Goal: Find specific page/section

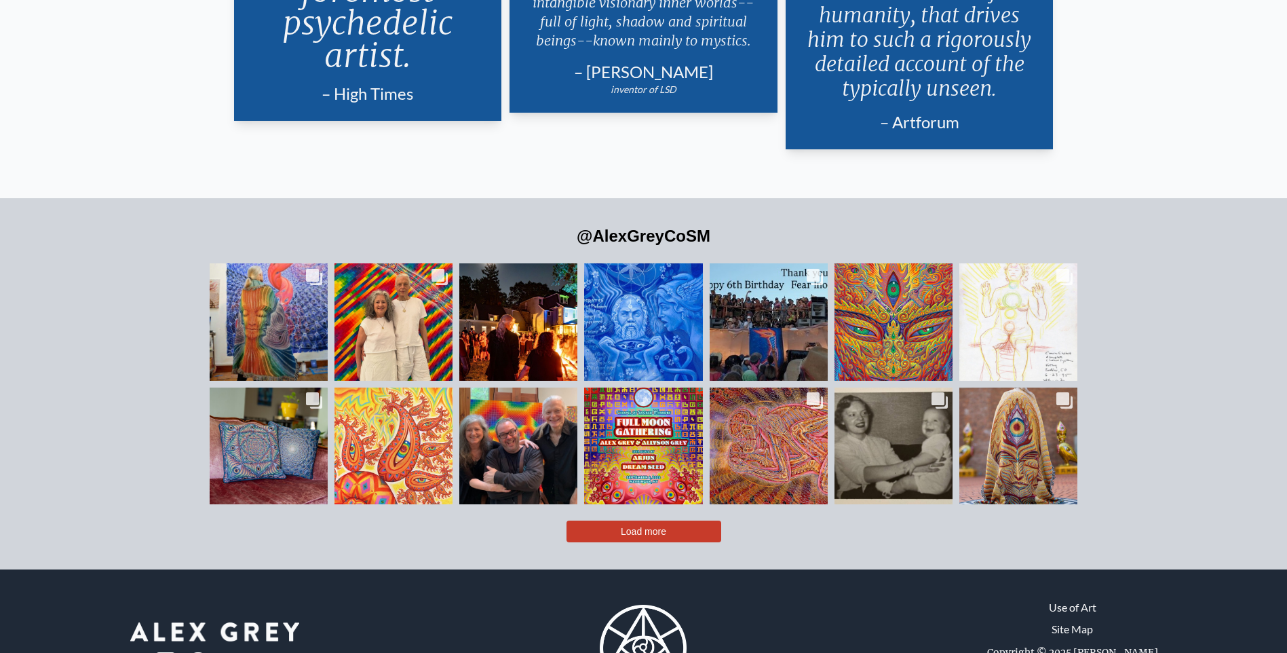
scroll to position [3362, 0]
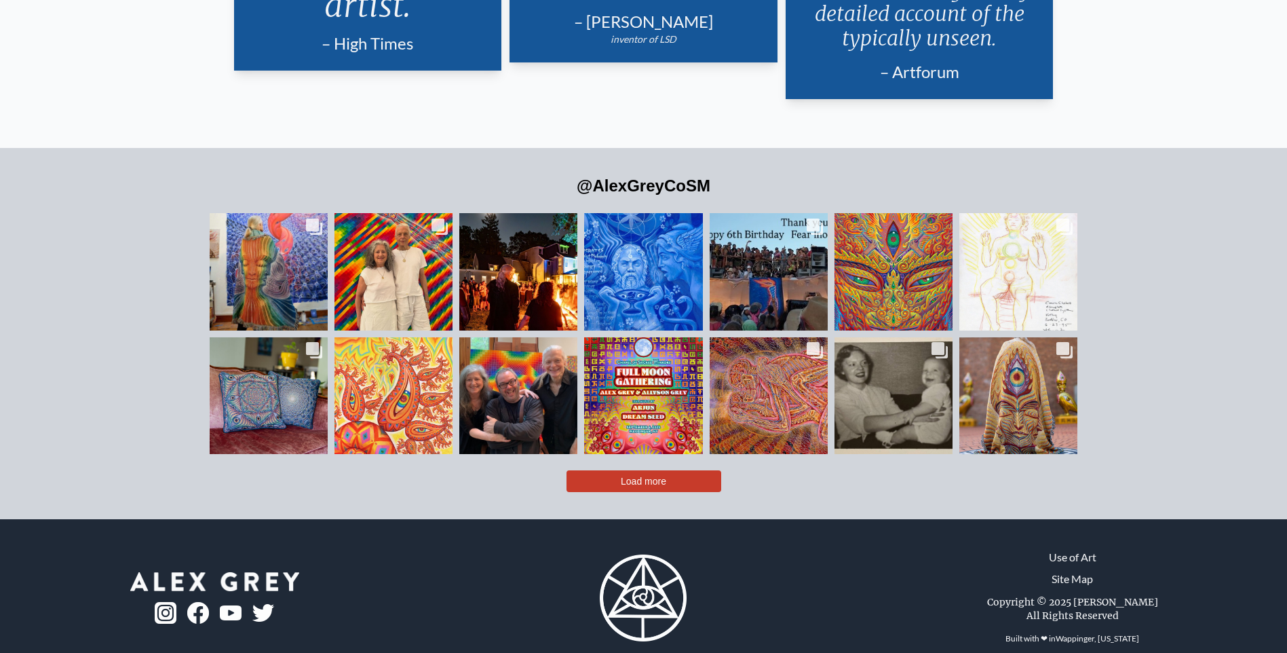
click at [660, 571] on img at bounding box center [643, 597] width 87 height 87
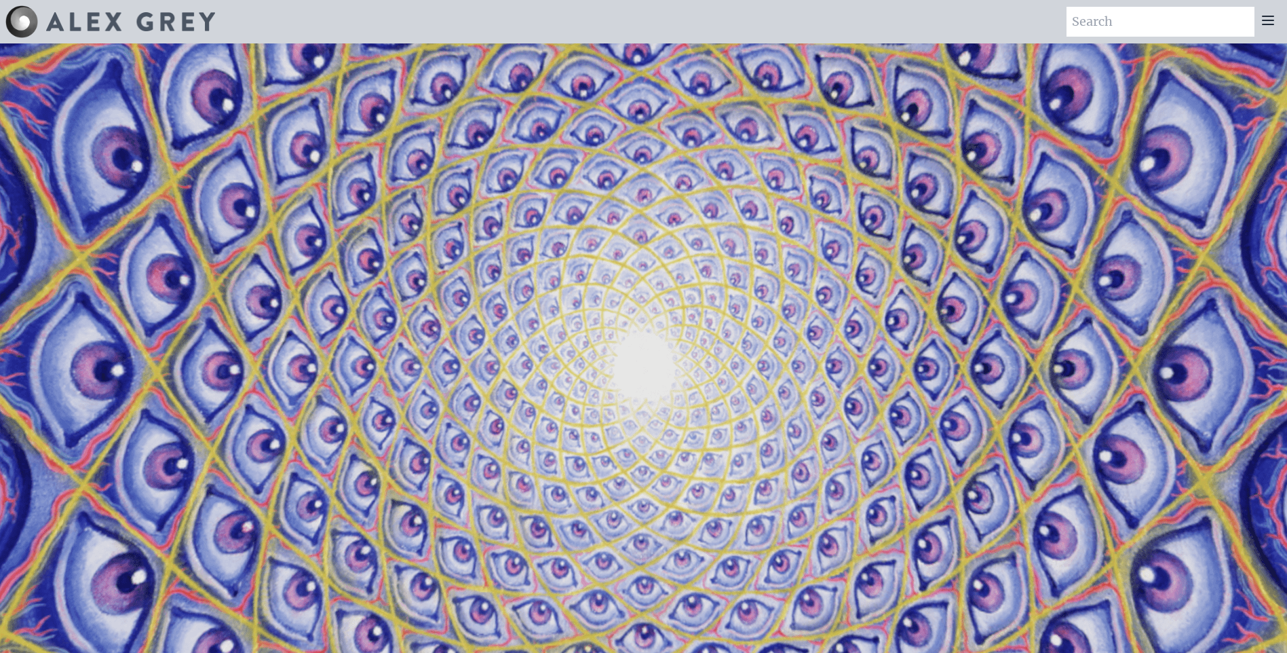
click at [1269, 26] on icon at bounding box center [1268, 20] width 16 height 16
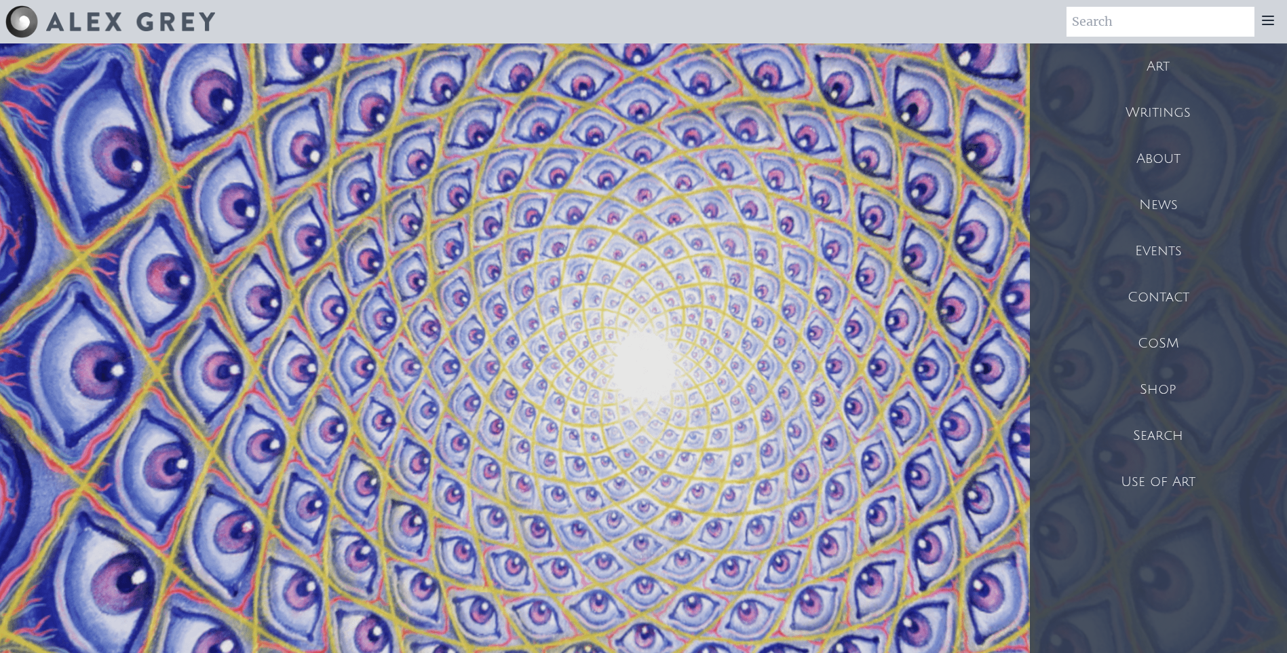
click at [1170, 257] on div "Events" at bounding box center [1158, 251] width 257 height 46
